Goal: Share content: Share content

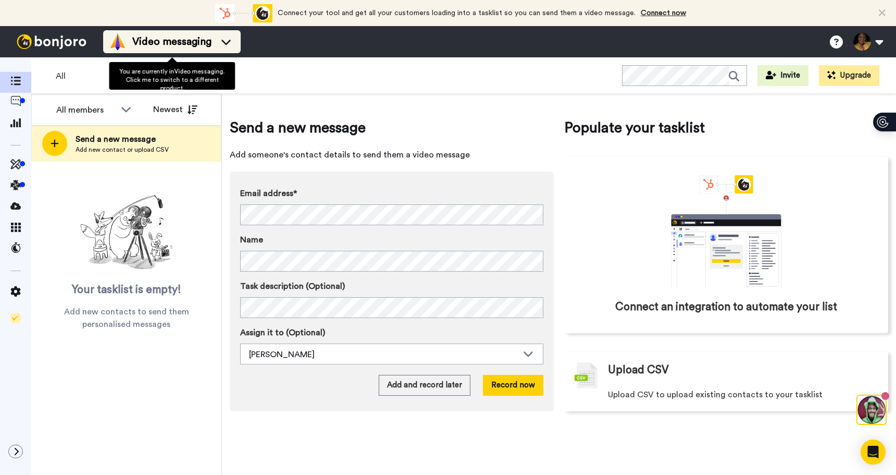
click at [159, 45] on span "Video messaging" at bounding box center [171, 41] width 79 height 15
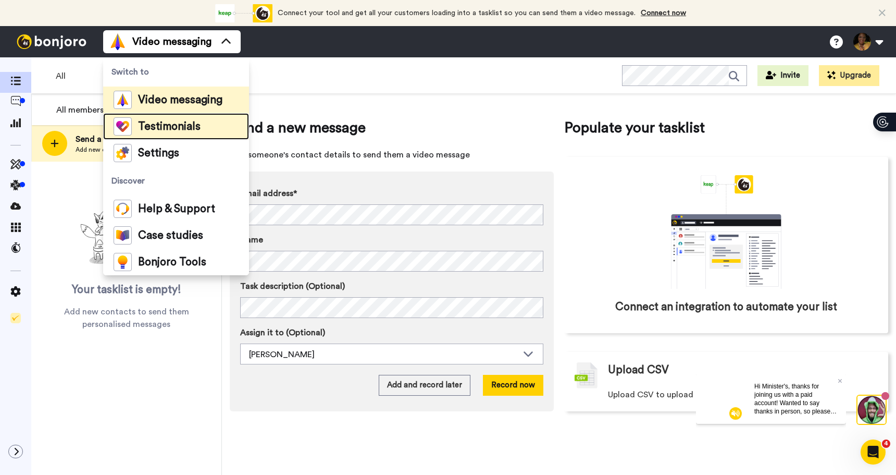
click at [155, 131] on span "Testimonials" at bounding box center [169, 126] width 63 height 10
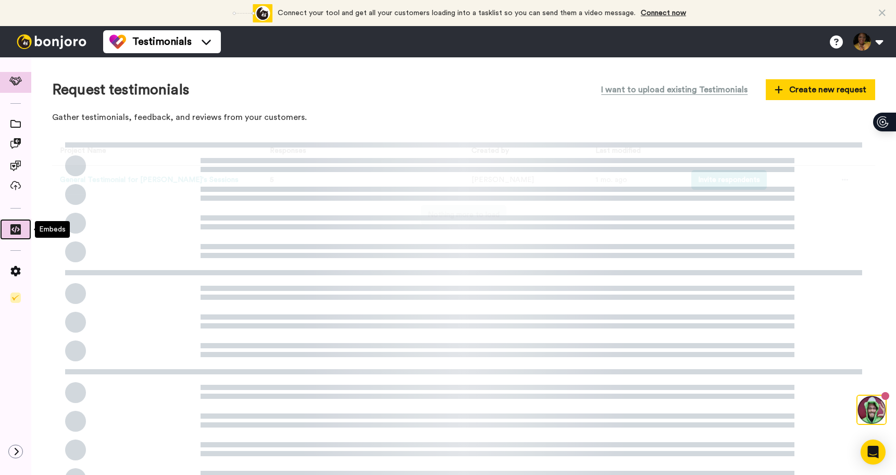
click at [17, 228] on icon at bounding box center [15, 229] width 10 height 10
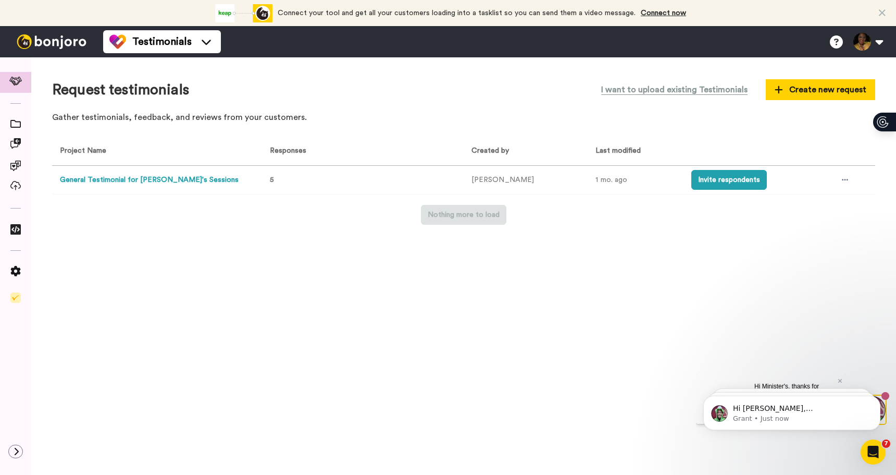
click at [138, 178] on button "General Testimonial for Linda's Sessions" at bounding box center [149, 180] width 179 height 11
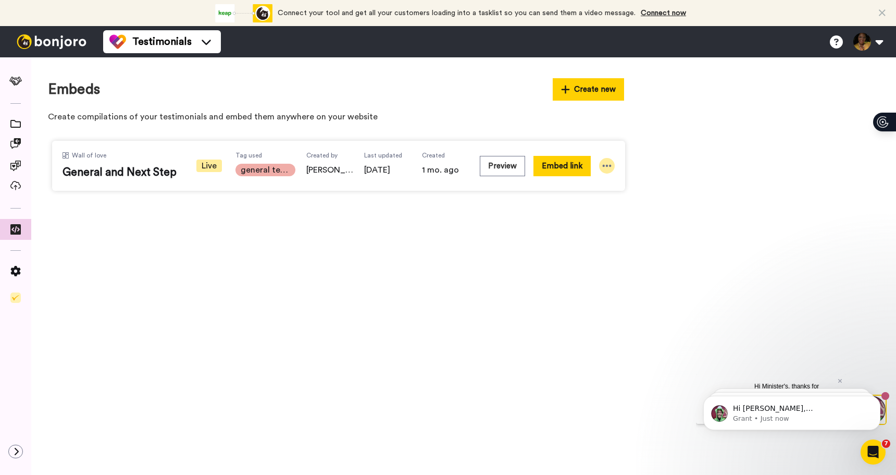
click at [610, 165] on icon at bounding box center [607, 166] width 9 height 2
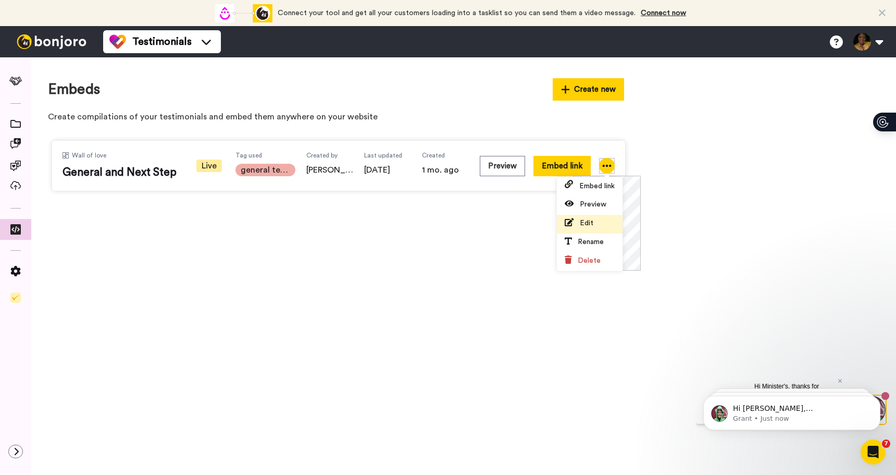
click at [586, 225] on span "Edit" at bounding box center [587, 222] width 14 height 7
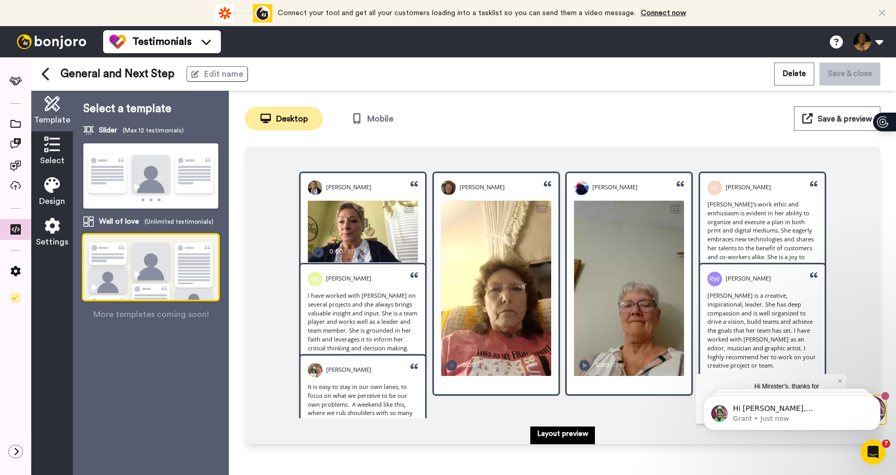
click at [51, 161] on span "Select" at bounding box center [52, 160] width 24 height 13
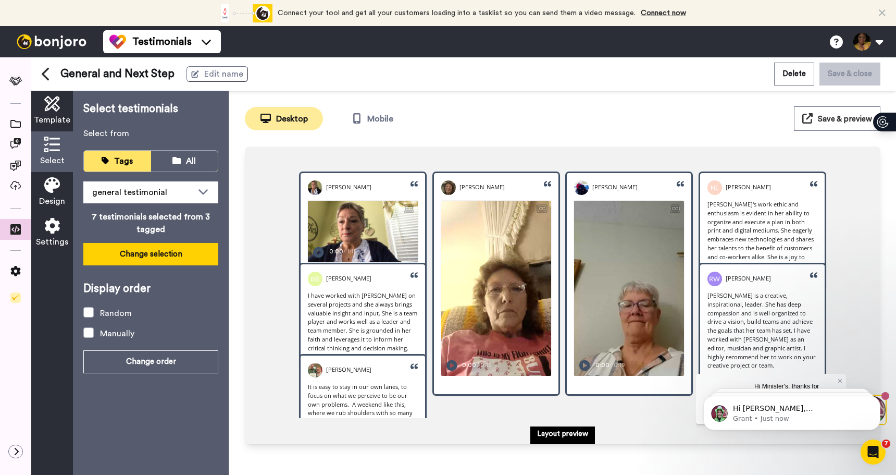
click at [170, 255] on button "Change selection" at bounding box center [150, 254] width 135 height 22
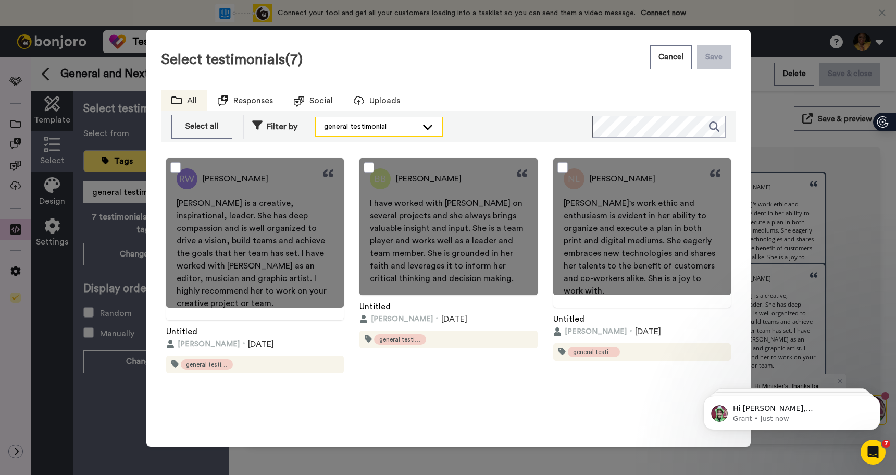
click at [365, 123] on div "general testimonial" at bounding box center [370, 126] width 93 height 10
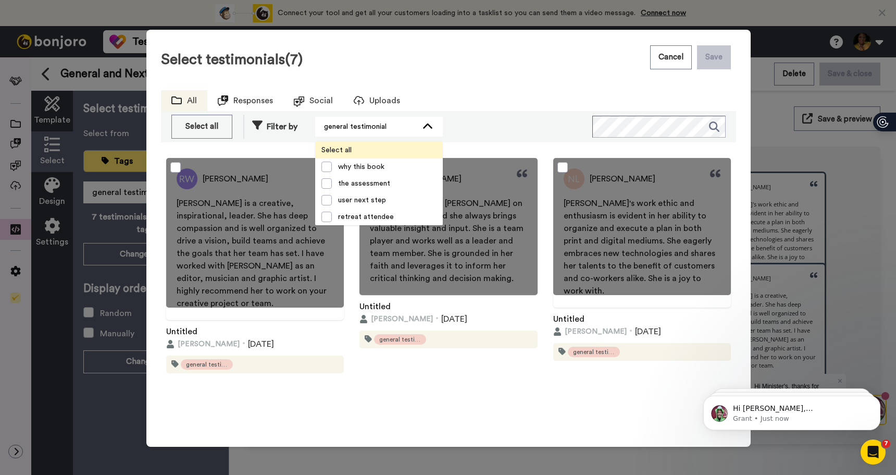
click at [338, 150] on span "Select all" at bounding box center [336, 150] width 43 height 10
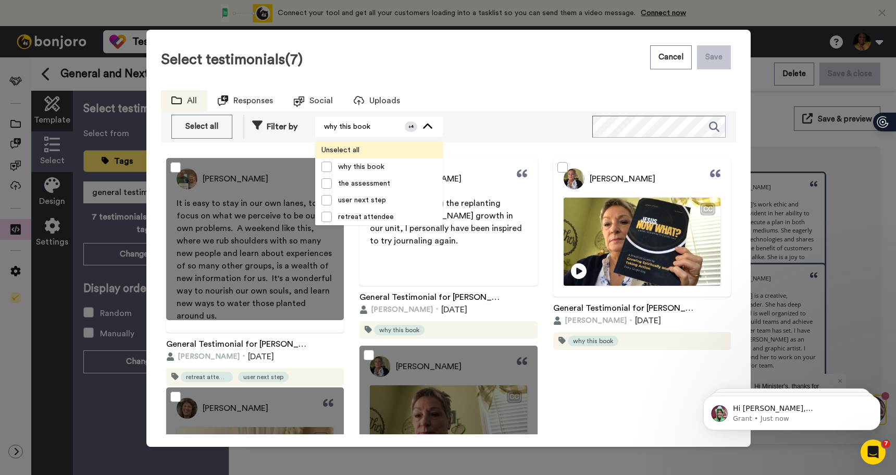
click at [343, 147] on span "Unselect all" at bounding box center [340, 150] width 51 height 10
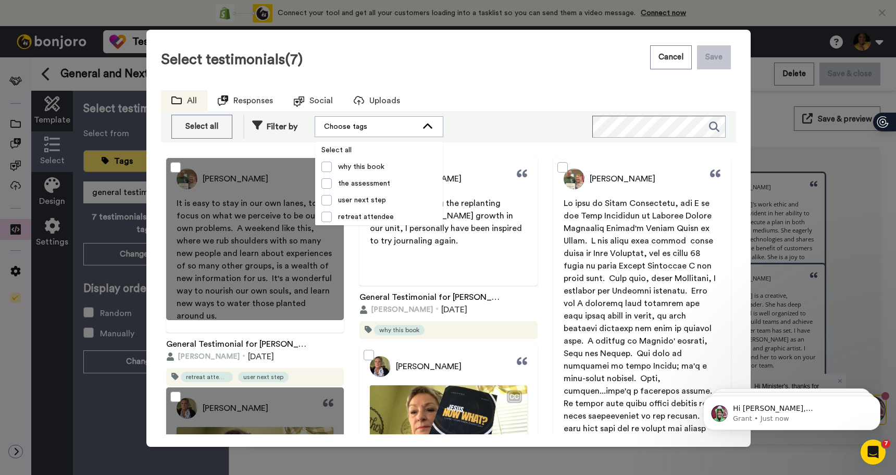
click at [486, 129] on div "Select all Deselect all Filter by Choose tags Select all why this book the asse…" at bounding box center [448, 126] width 575 height 31
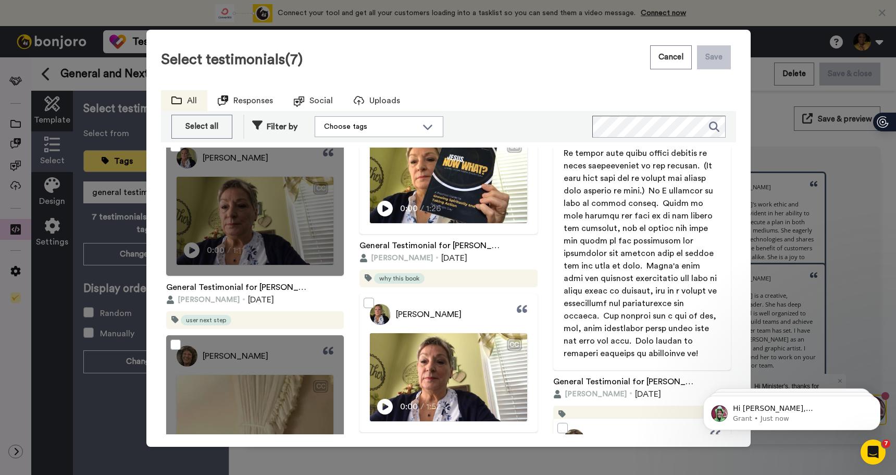
scroll to position [227, 0]
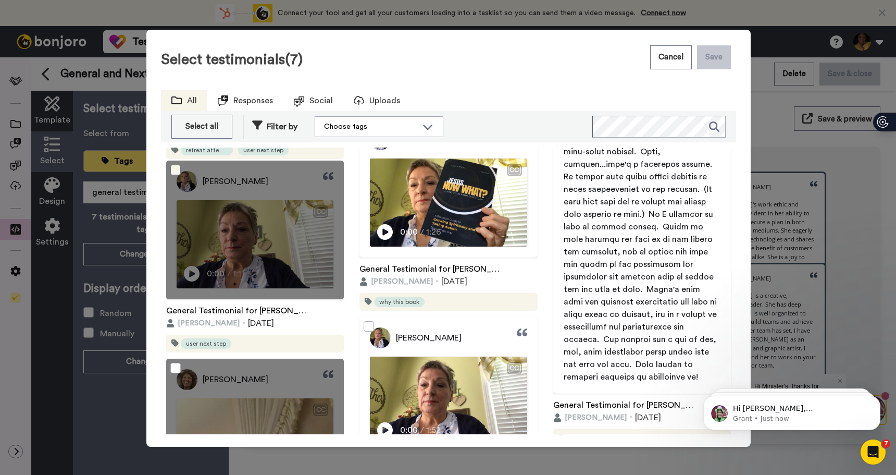
click at [176, 168] on span at bounding box center [175, 170] width 10 height 10
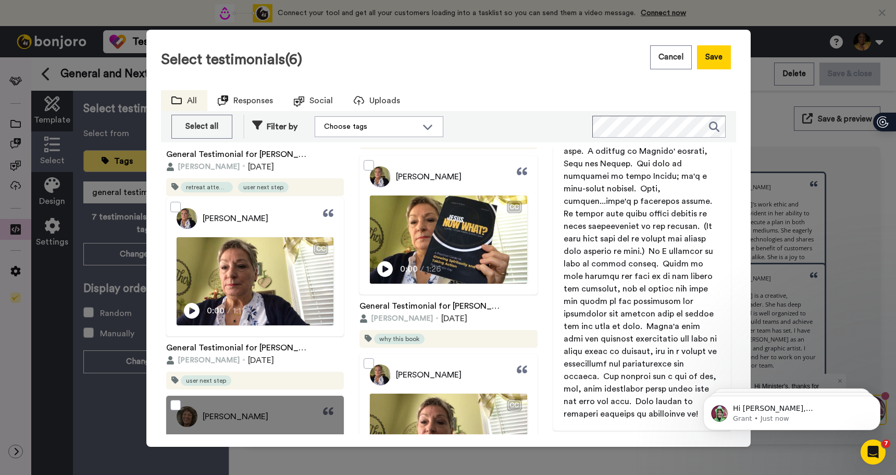
scroll to position [189, 0]
click at [390, 268] on div at bounding box center [448, 225] width 178 height 139
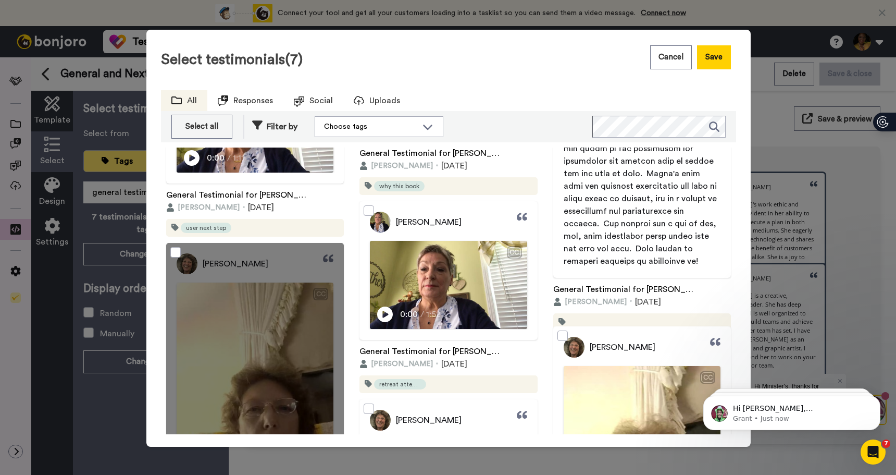
scroll to position [359, 0]
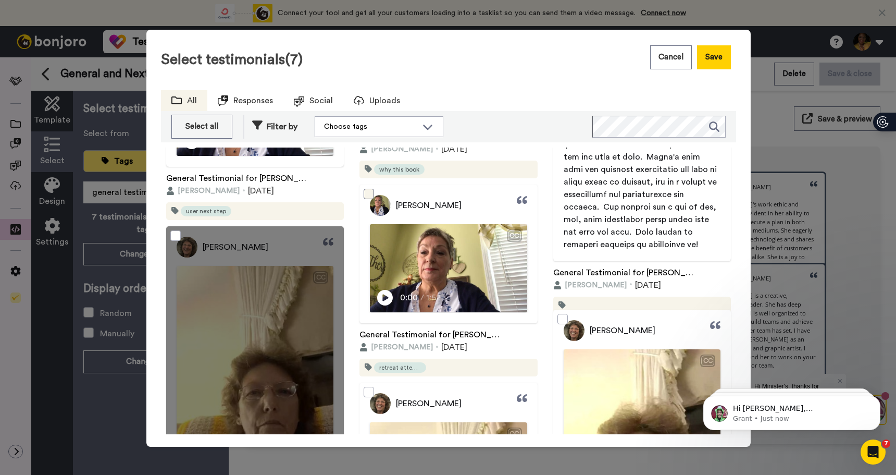
click at [369, 192] on span at bounding box center [369, 194] width 10 height 10
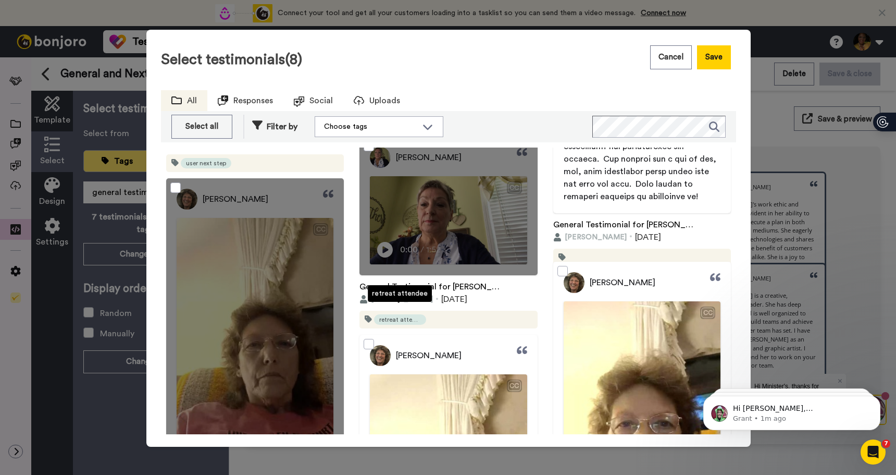
scroll to position [390, 0]
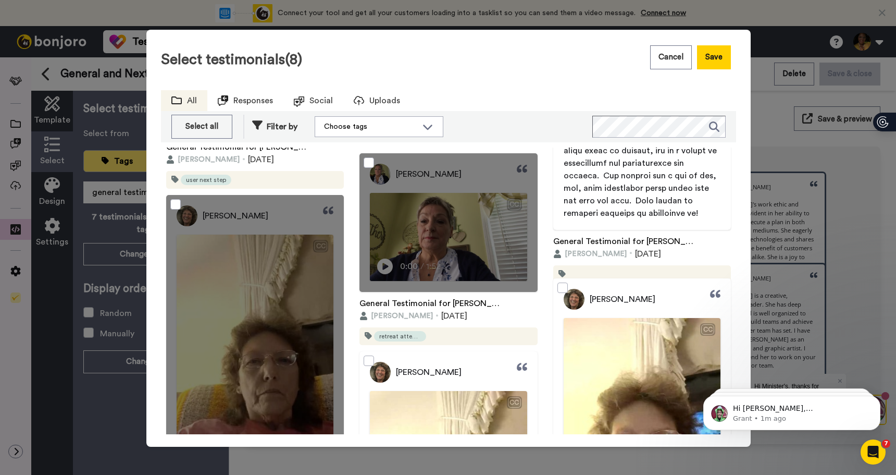
click at [194, 206] on div at bounding box center [255, 360] width 178 height 330
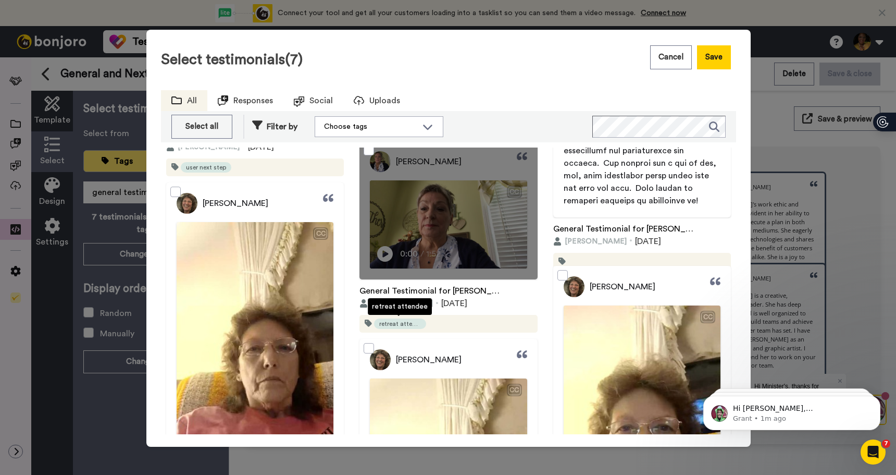
scroll to position [402, 0]
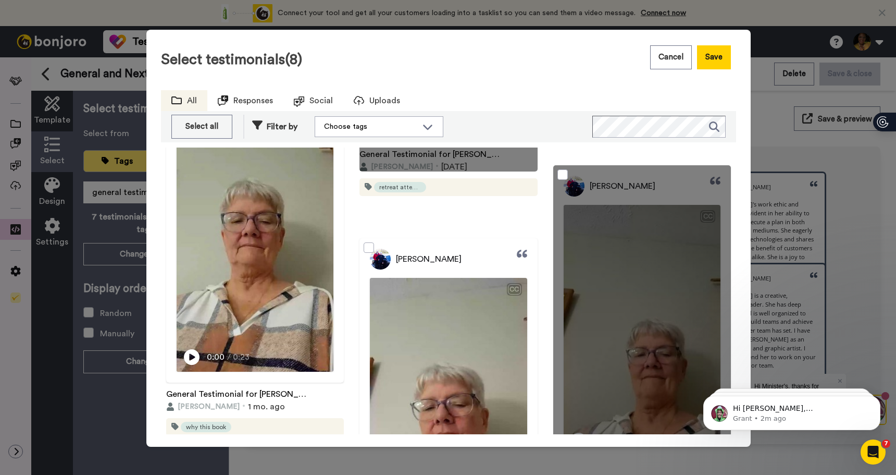
scroll to position [873, 0]
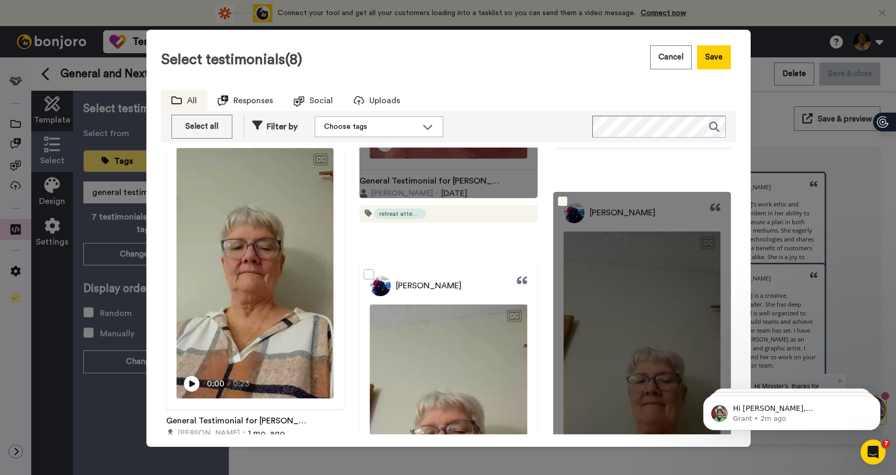
click at [562, 201] on span at bounding box center [562, 201] width 10 height 10
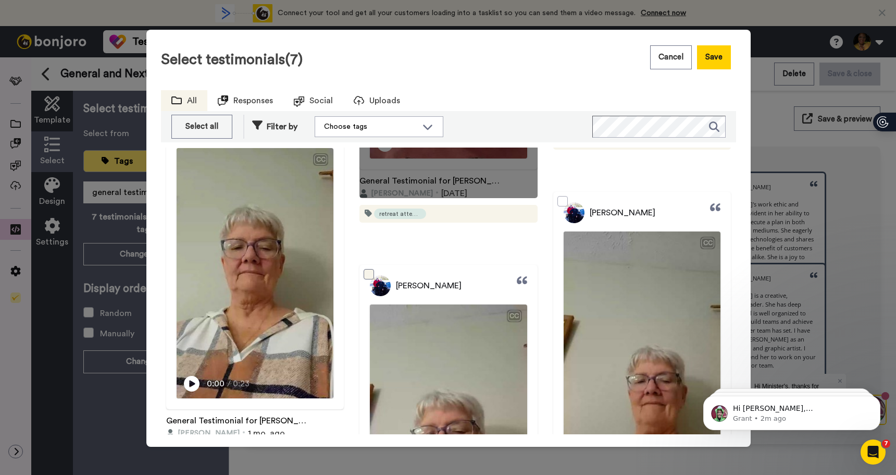
click at [367, 270] on span at bounding box center [369, 274] width 10 height 10
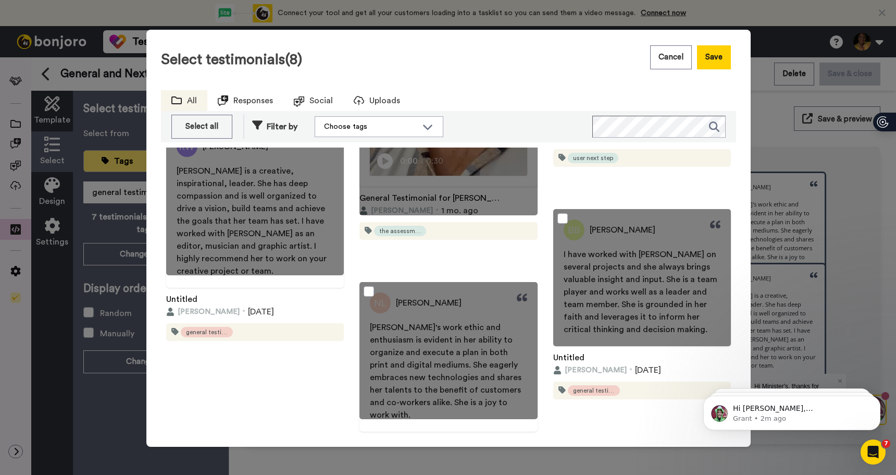
scroll to position [1313, 0]
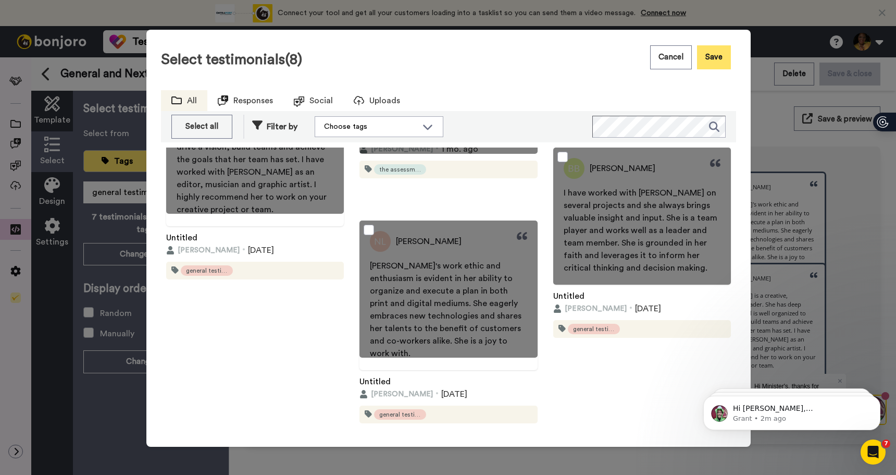
click at [715, 58] on button "Save" at bounding box center [714, 57] width 34 height 24
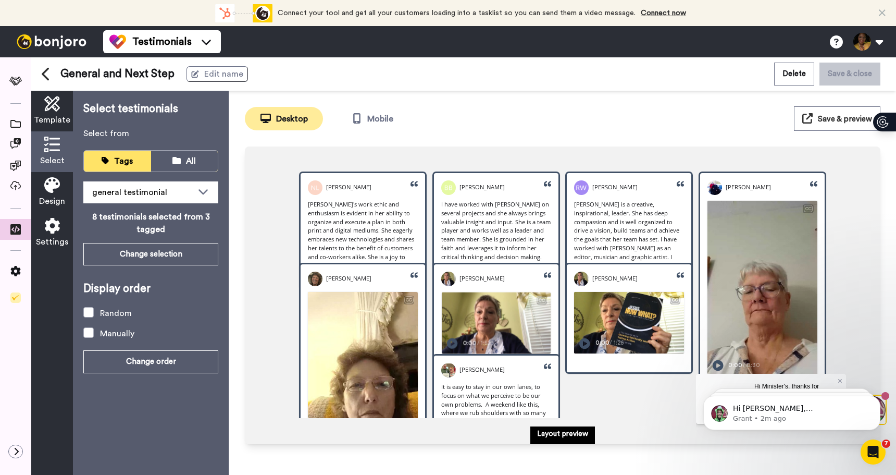
click at [514, 318] on img at bounding box center [496, 322] width 109 height 61
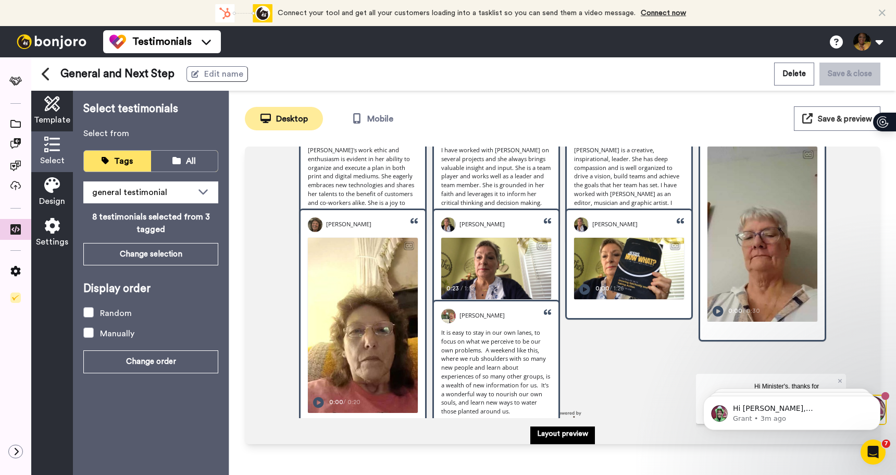
scroll to position [47, 0]
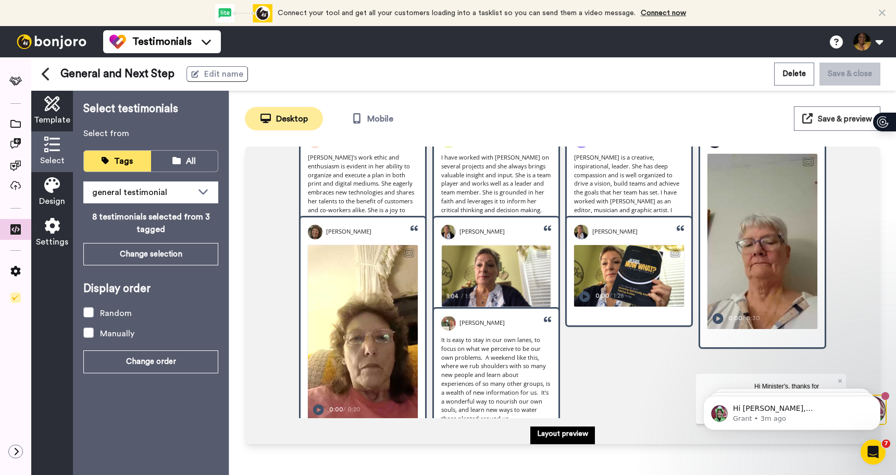
click at [490, 274] on div "Do I need to take time to relax and know what's important?" at bounding box center [496, 282] width 109 height 17
click at [627, 279] on img at bounding box center [629, 275] width 109 height 61
click at [618, 272] on video at bounding box center [629, 275] width 109 height 61
click at [170, 254] on button "Change selection" at bounding box center [150, 254] width 135 height 22
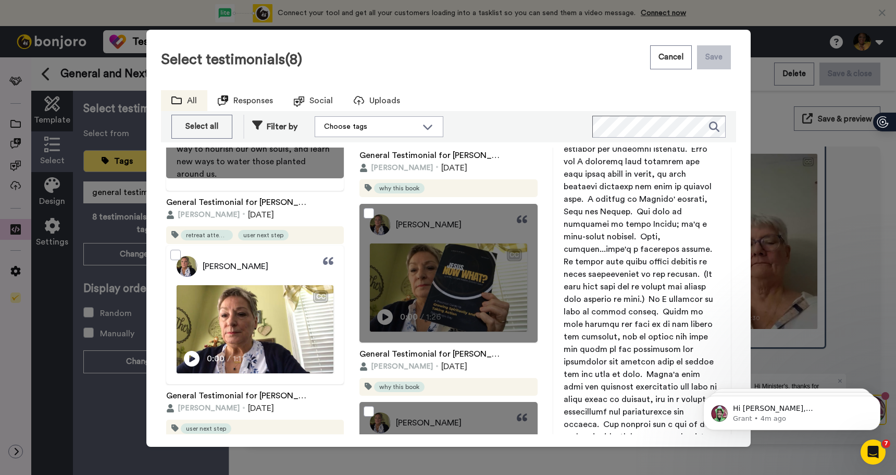
scroll to position [110, 0]
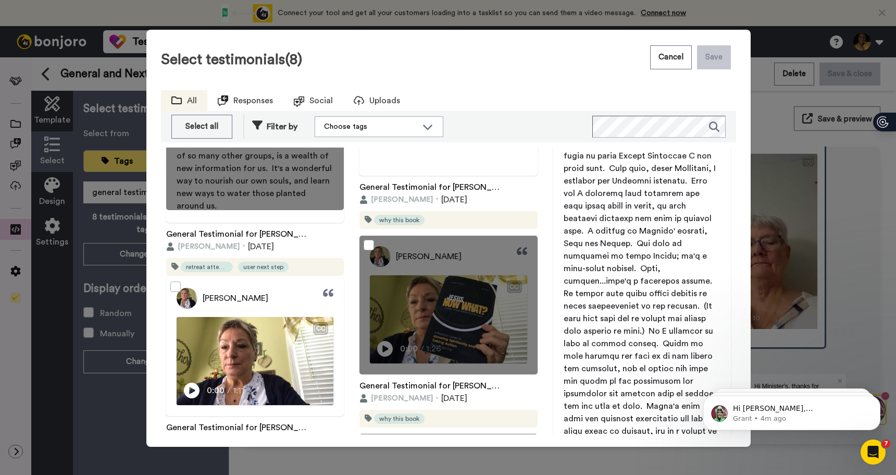
click at [372, 252] on div at bounding box center [448, 304] width 178 height 139
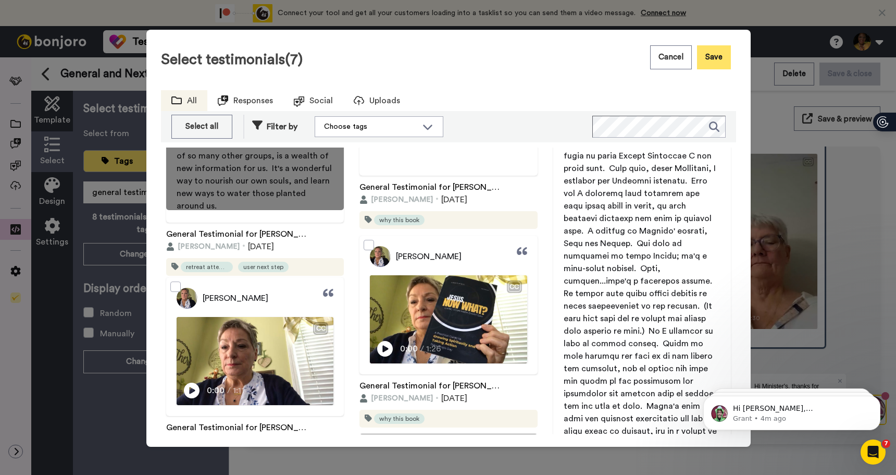
click at [717, 52] on button "Save" at bounding box center [714, 57] width 34 height 24
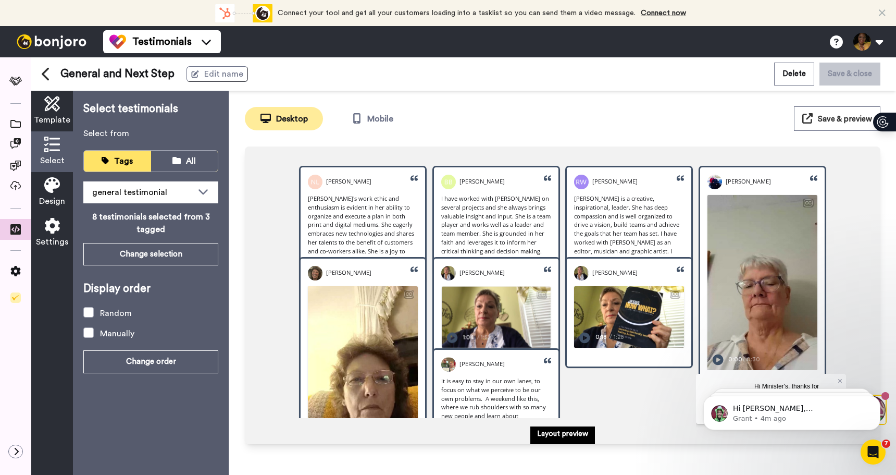
scroll to position [0, 0]
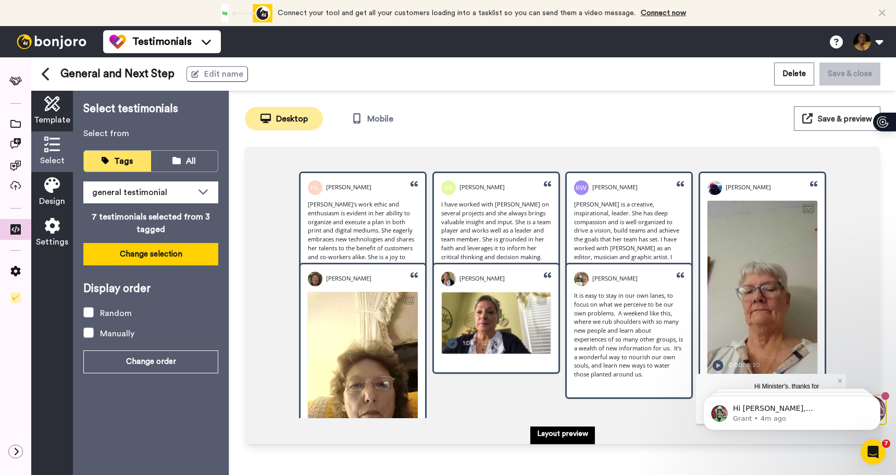
click at [166, 252] on button "Change selection" at bounding box center [150, 254] width 135 height 22
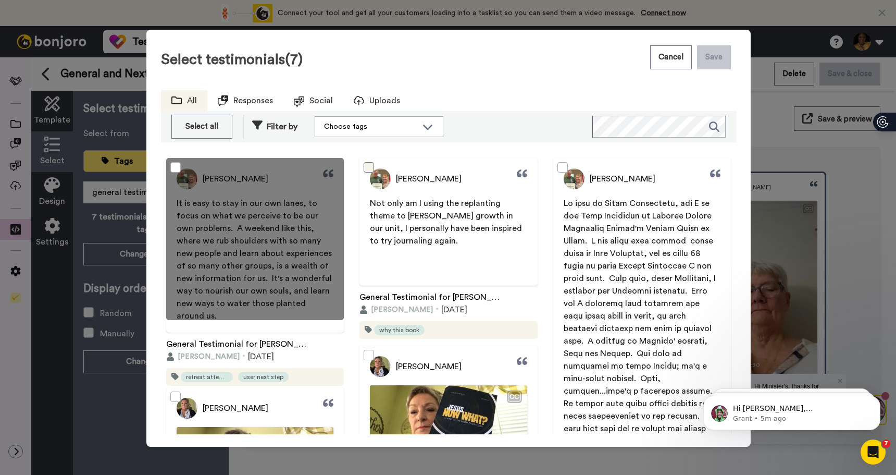
click at [368, 168] on span at bounding box center [369, 167] width 10 height 10
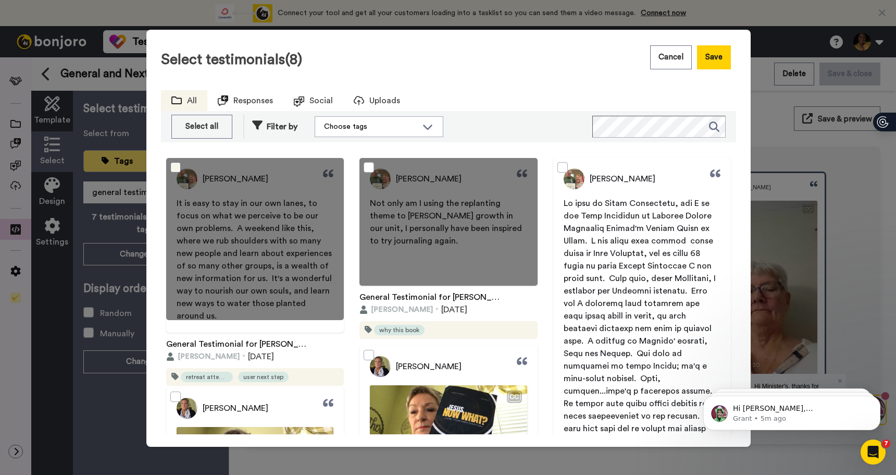
click at [176, 168] on span at bounding box center [175, 167] width 10 height 10
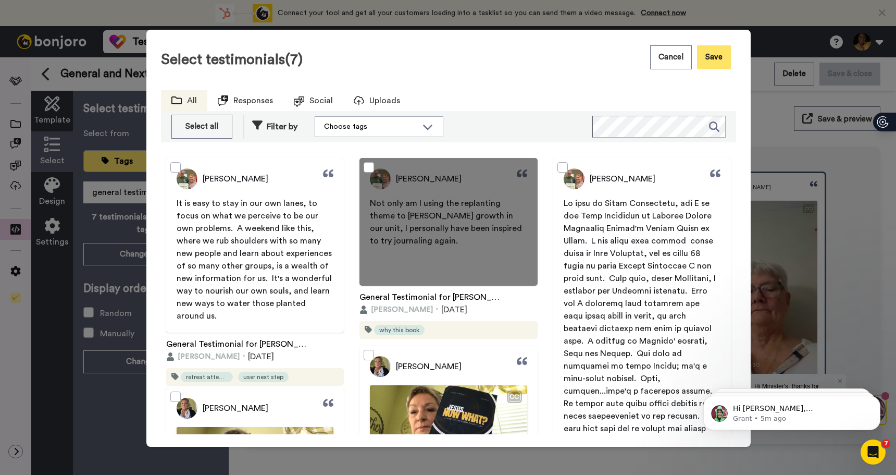
click at [712, 57] on button "Save" at bounding box center [714, 57] width 34 height 24
